Goal: Obtain resource: Download file/media

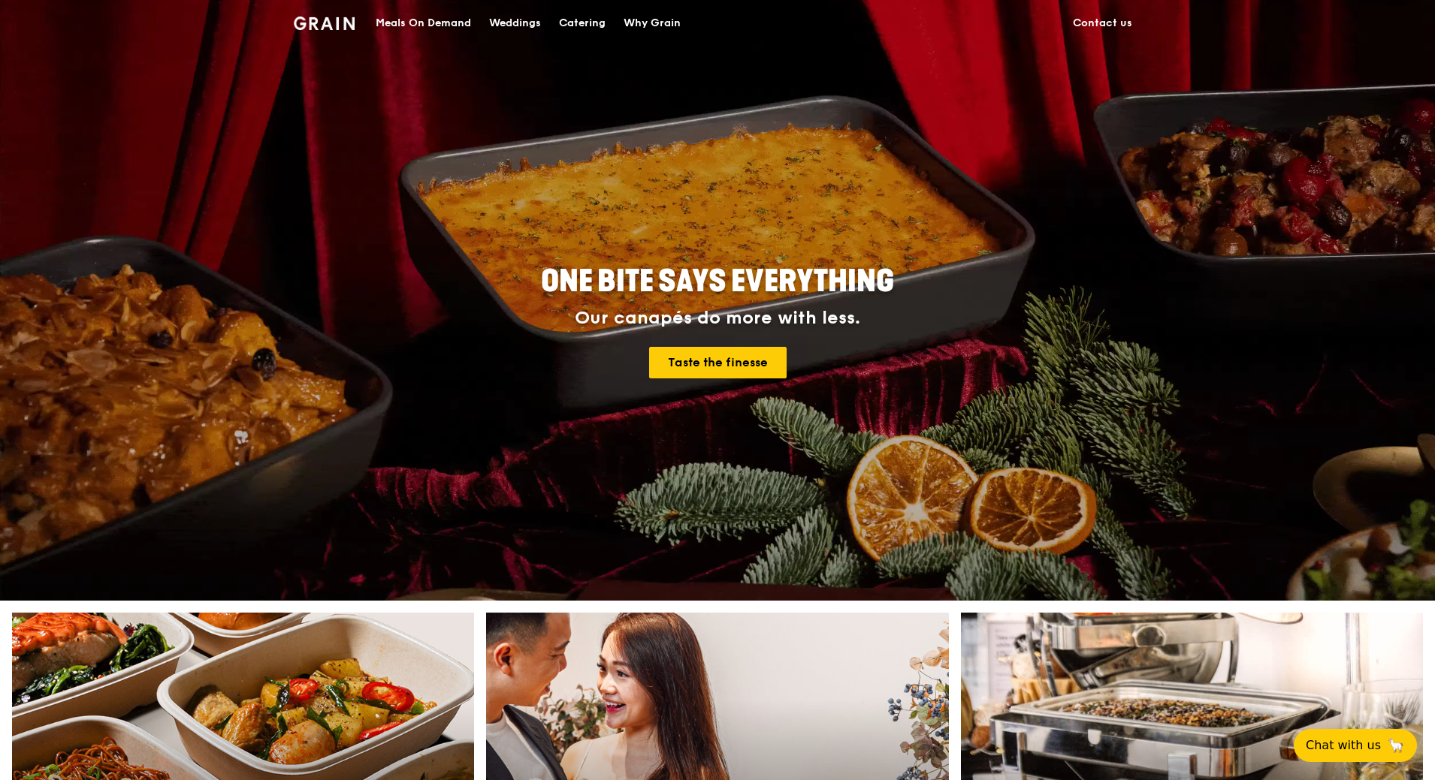
click at [463, 18] on div "Meals On Demand" at bounding box center [423, 23] width 95 height 45
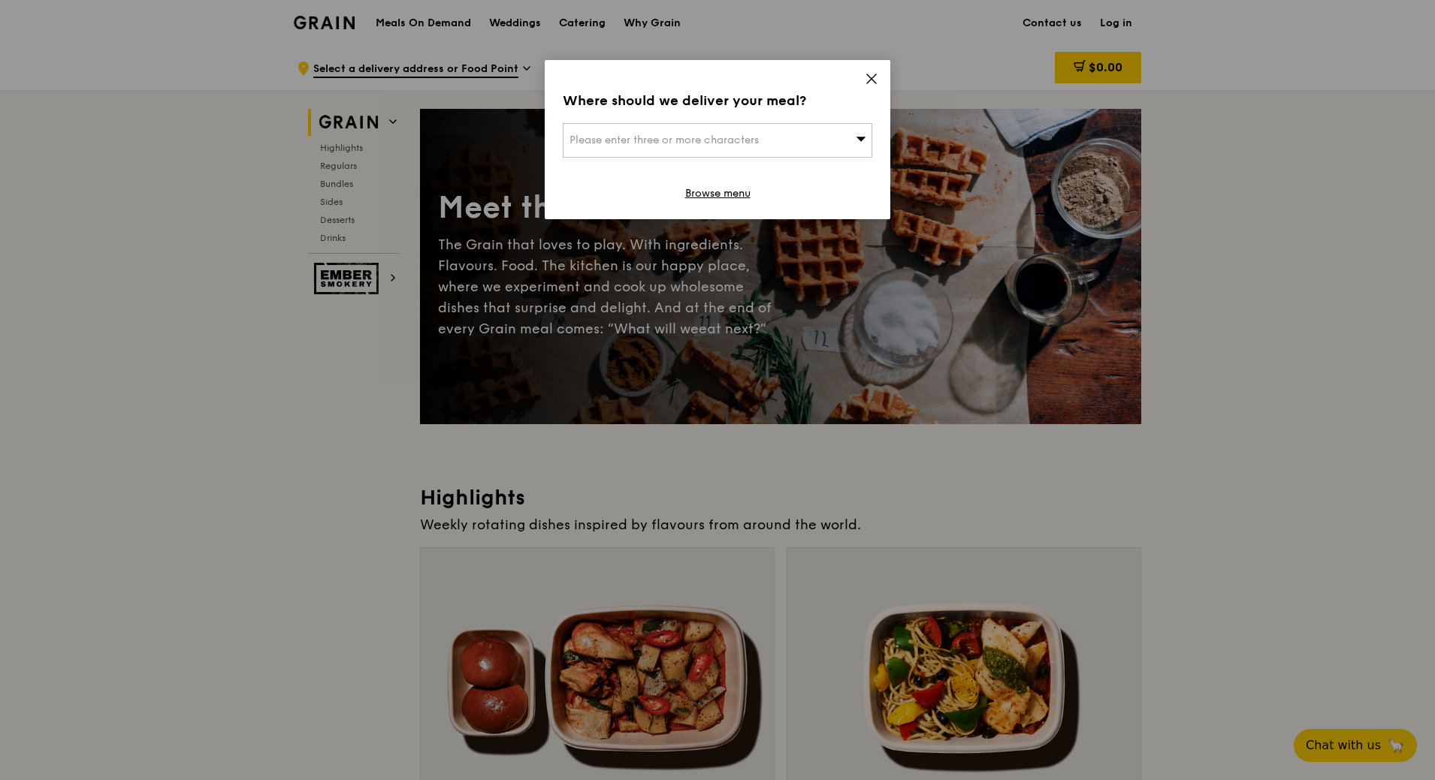
click at [869, 81] on icon at bounding box center [871, 78] width 9 height 9
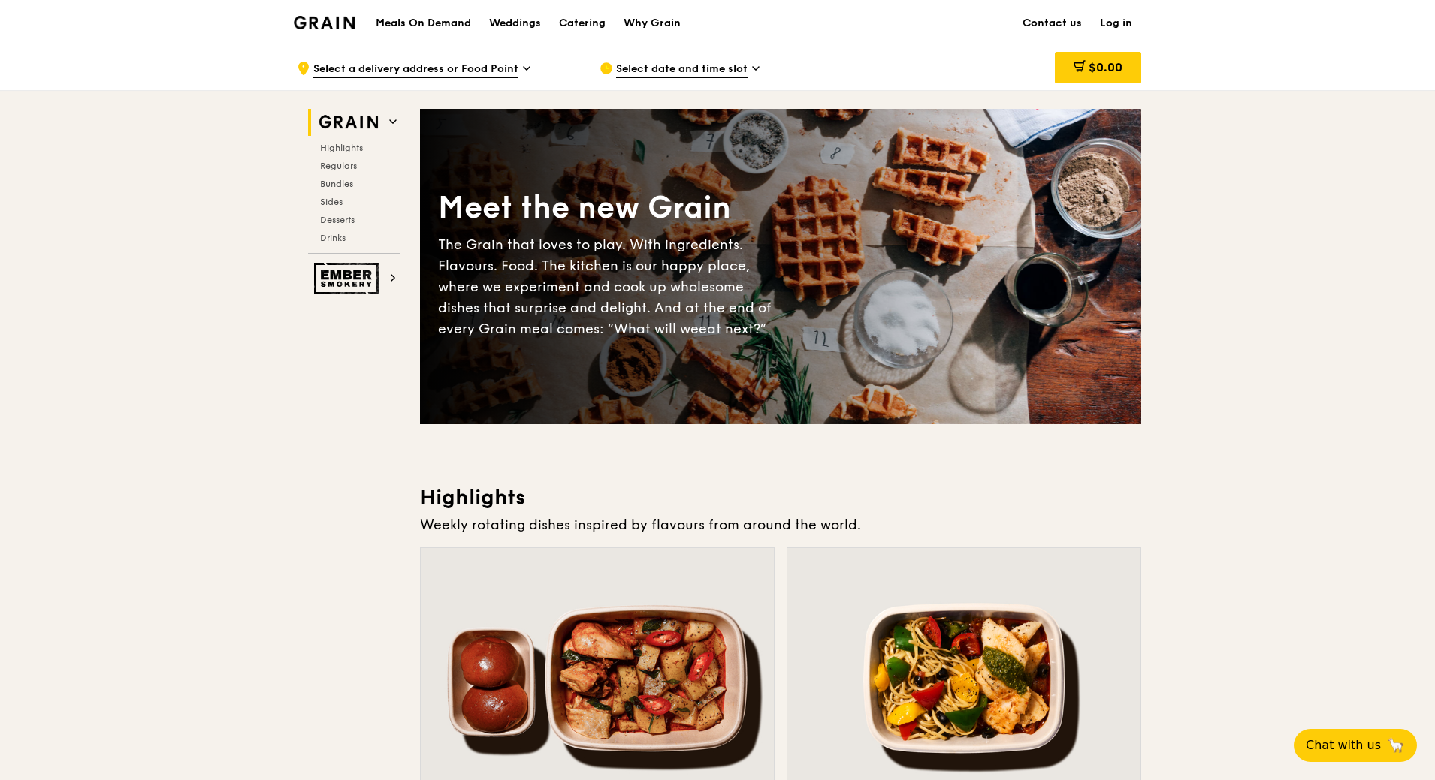
click at [592, 18] on div "Catering" at bounding box center [582, 23] width 47 height 45
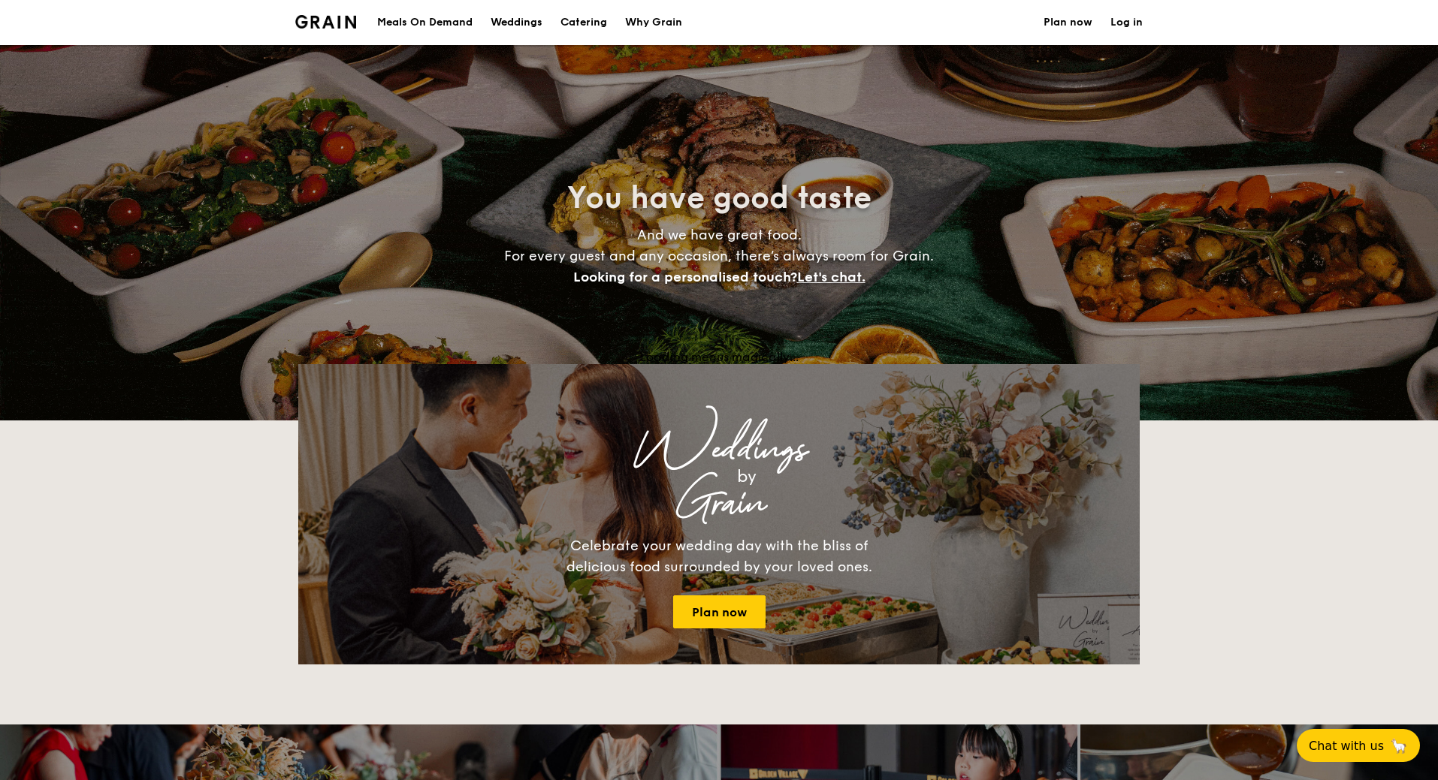
select select
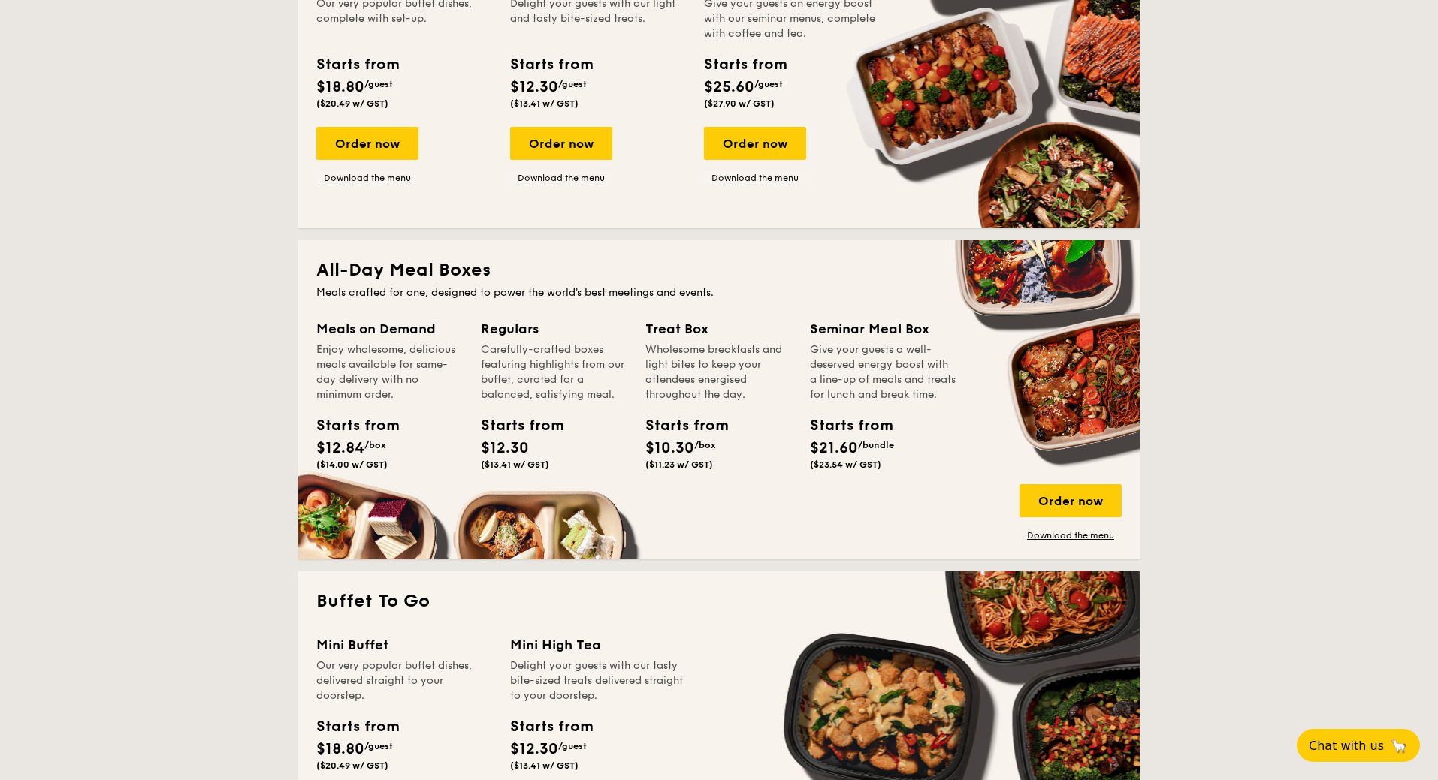
scroll to position [442, 0]
click at [1050, 539] on link "Download the menu" at bounding box center [1070, 535] width 102 height 12
